Goal: Check status: Check status

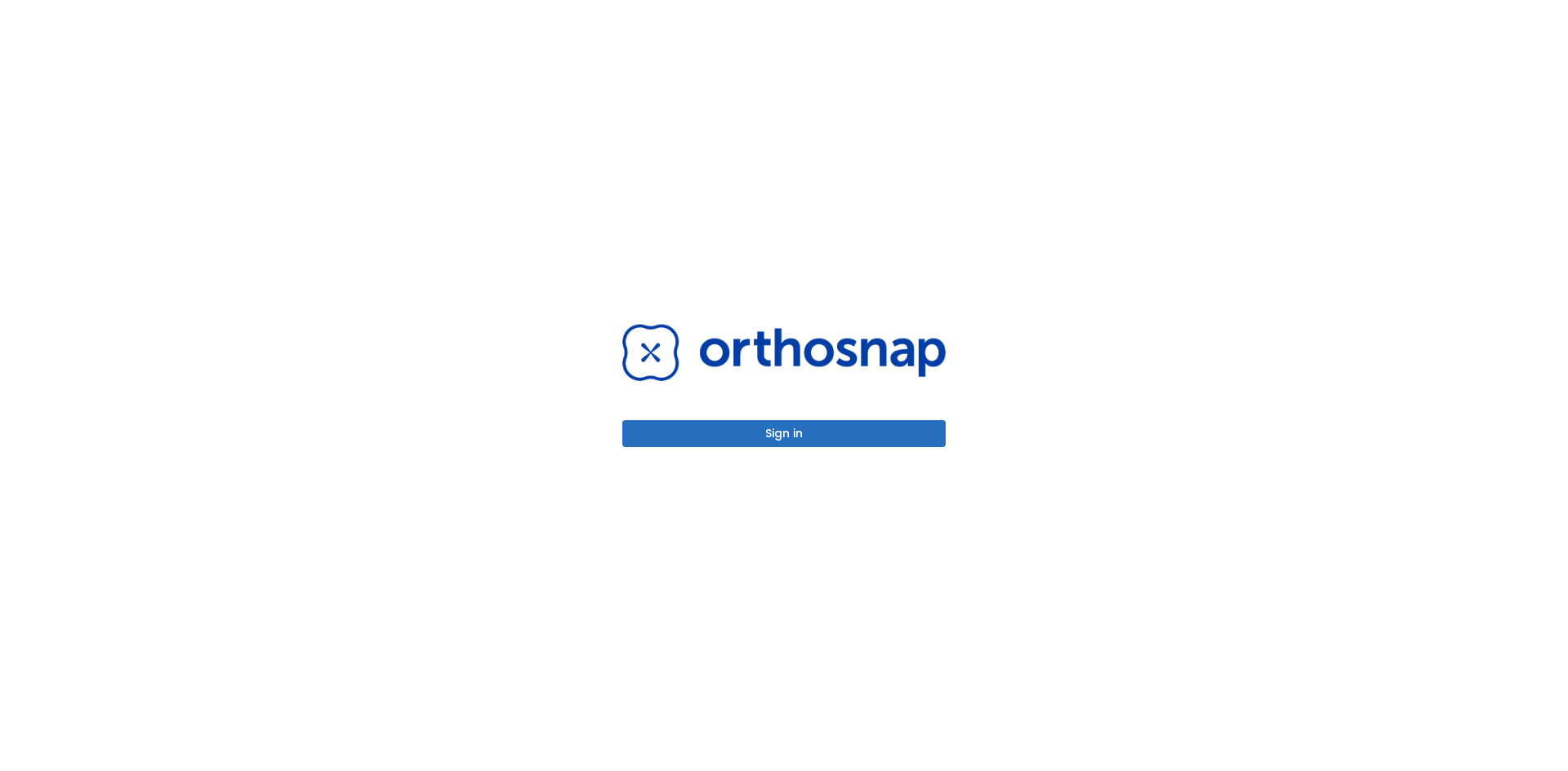
click at [875, 431] on button "Sign in" at bounding box center [784, 433] width 324 height 27
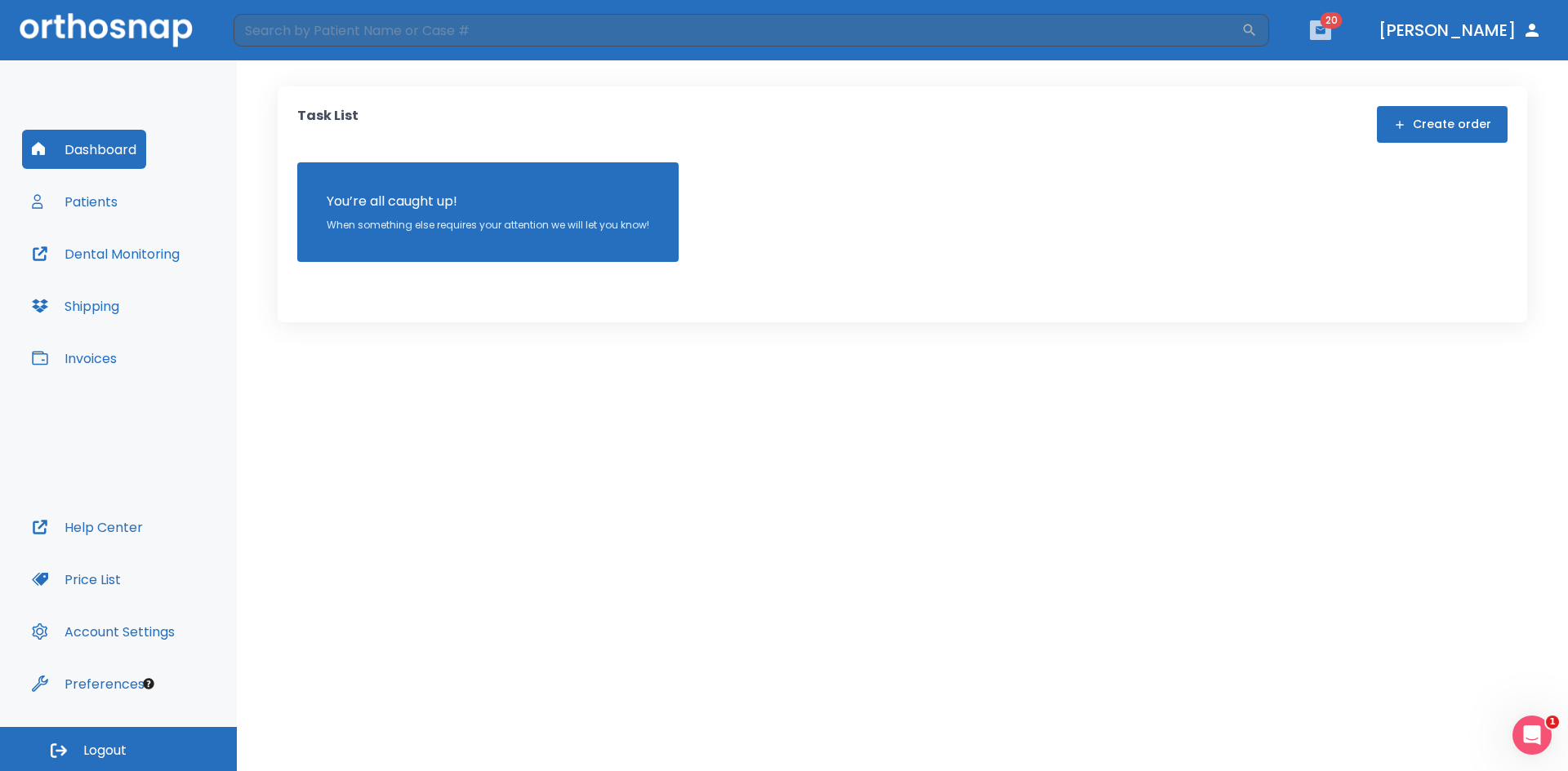
click at [1331, 38] on button "button" at bounding box center [1320, 30] width 21 height 20
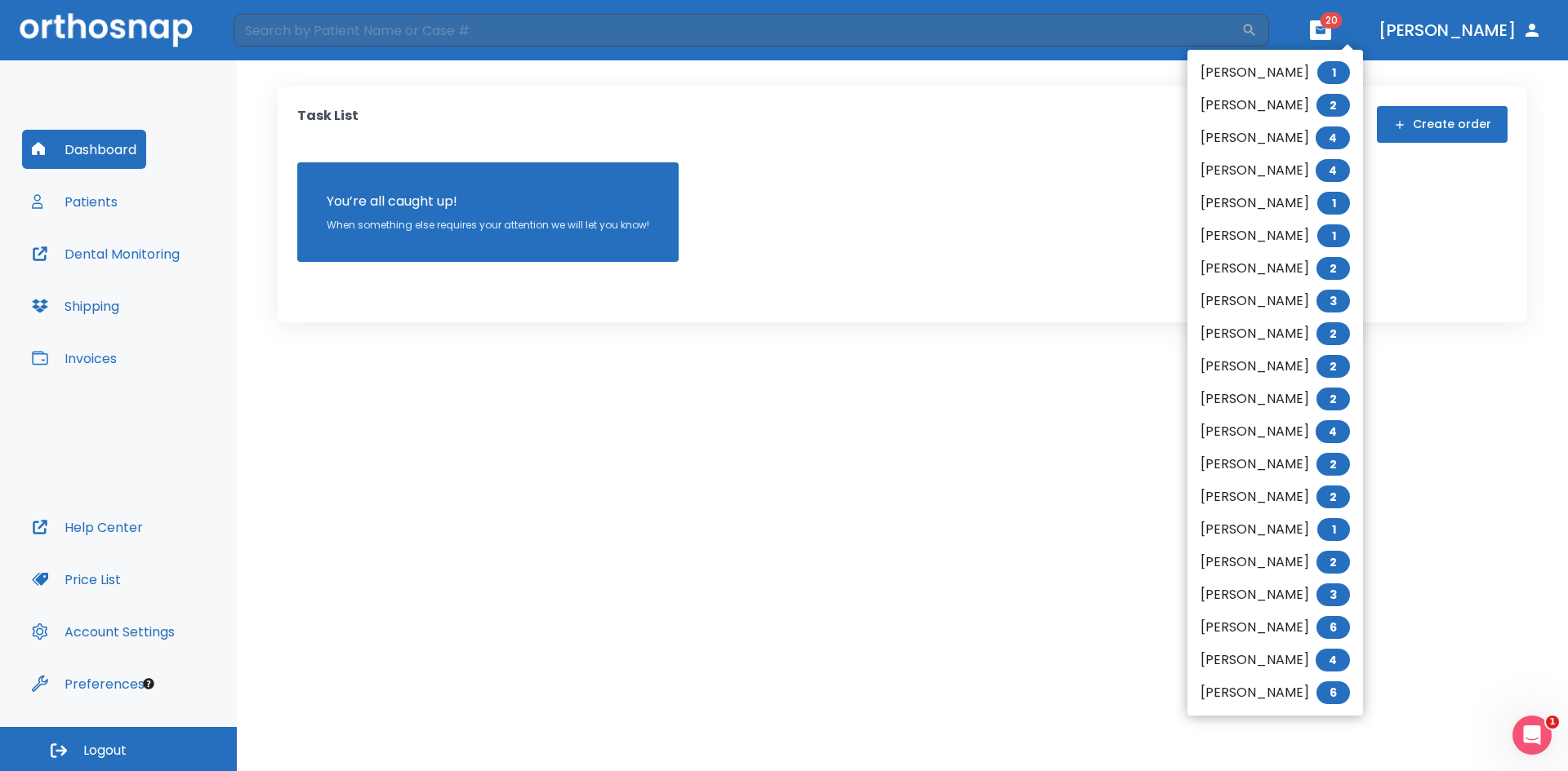
click at [961, 222] on div at bounding box center [784, 385] width 1568 height 771
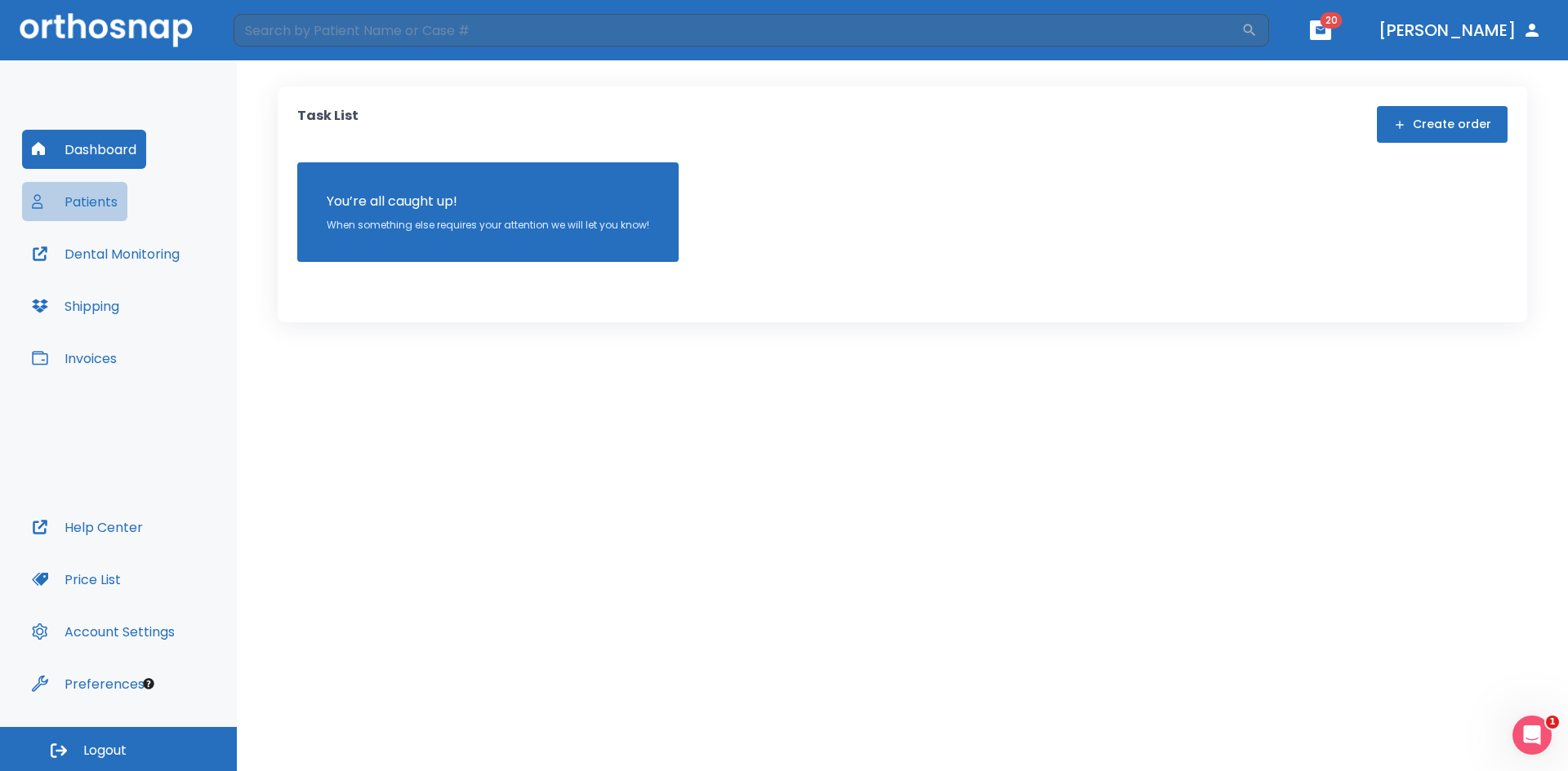
click at [87, 201] on button "Patients" at bounding box center [74, 201] width 105 height 39
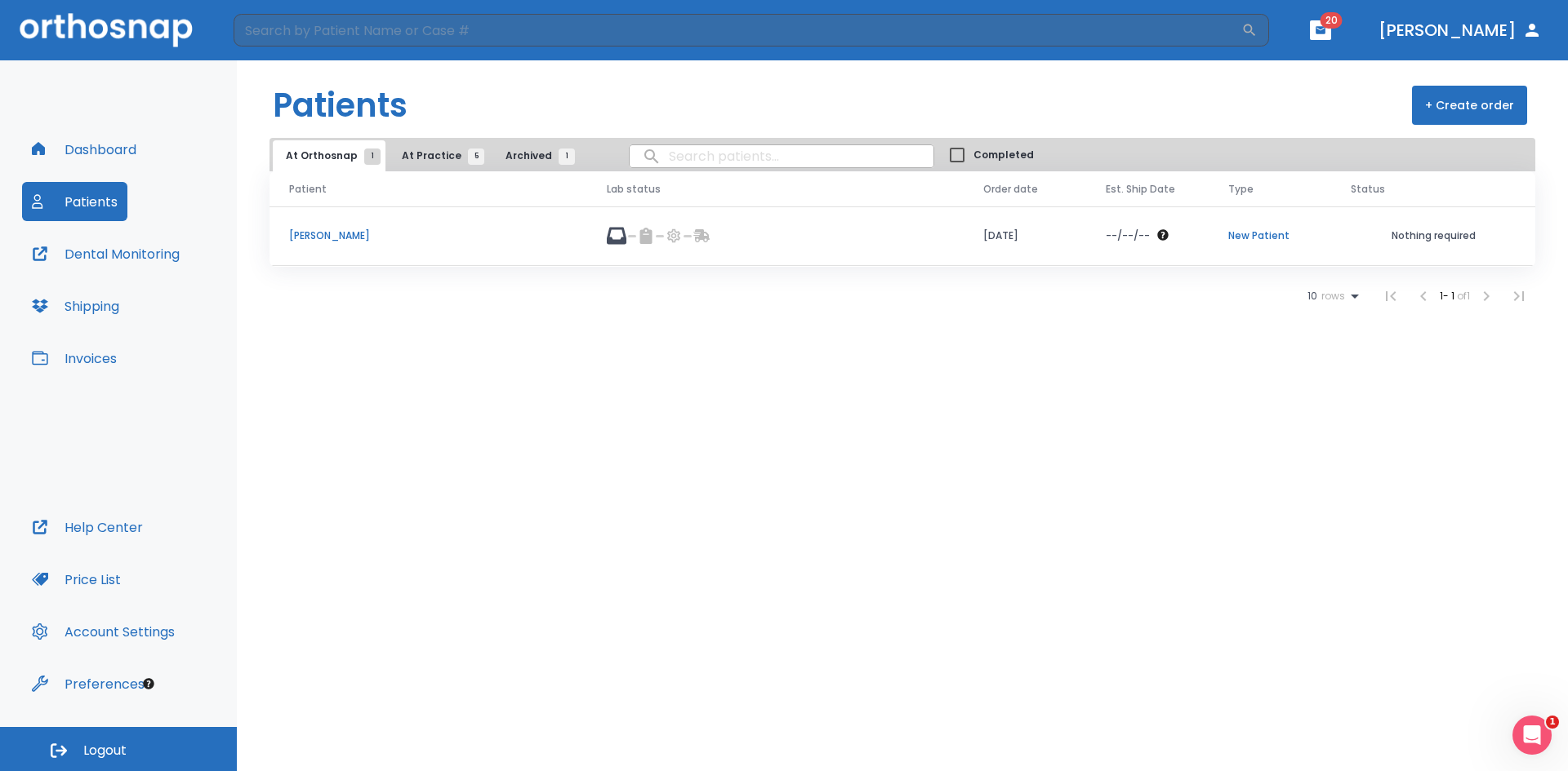
click at [349, 231] on p "[PERSON_NAME]" at bounding box center [429, 236] width 279 height 15
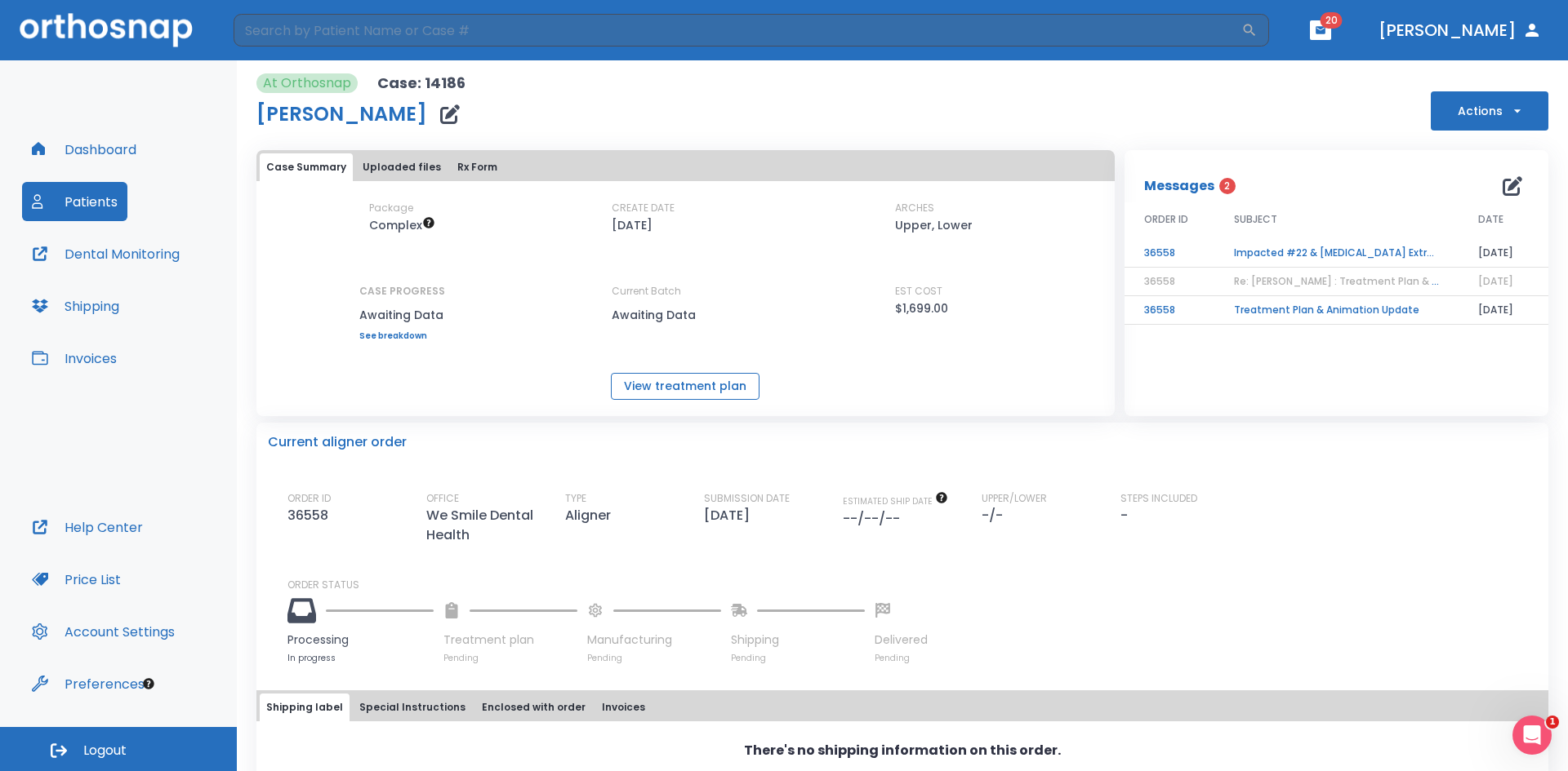
click at [645, 377] on button "View treatment plan" at bounding box center [686, 387] width 148 height 27
